Goal: Task Accomplishment & Management: Use online tool/utility

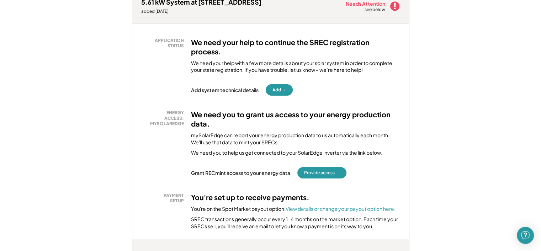
scroll to position [107, 0]
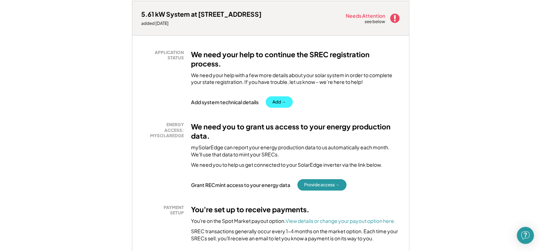
click at [277, 102] on button "Add →" at bounding box center [279, 101] width 27 height 11
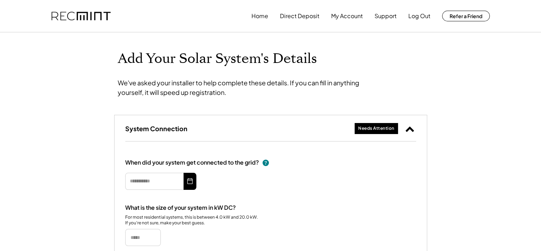
type input "*********"
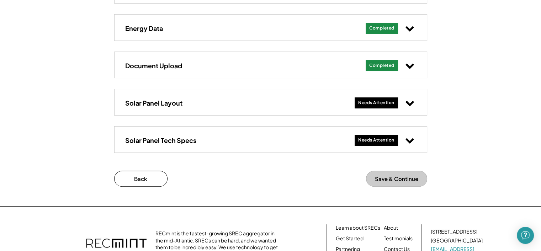
scroll to position [279, 0]
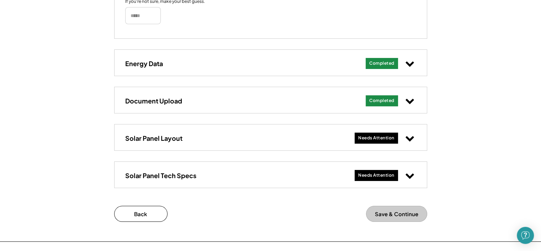
click at [412, 135] on icon at bounding box center [409, 137] width 9 height 9
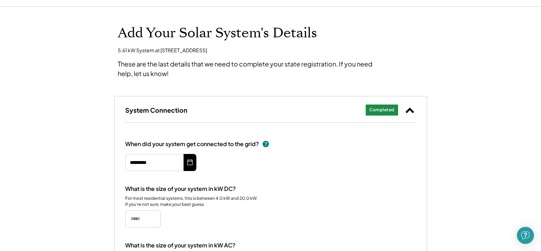
scroll to position [0, 0]
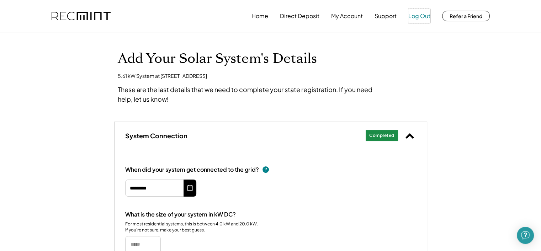
click at [423, 14] on button "Log Out" at bounding box center [420, 16] width 22 height 14
